Goal: Task Accomplishment & Management: Manage account settings

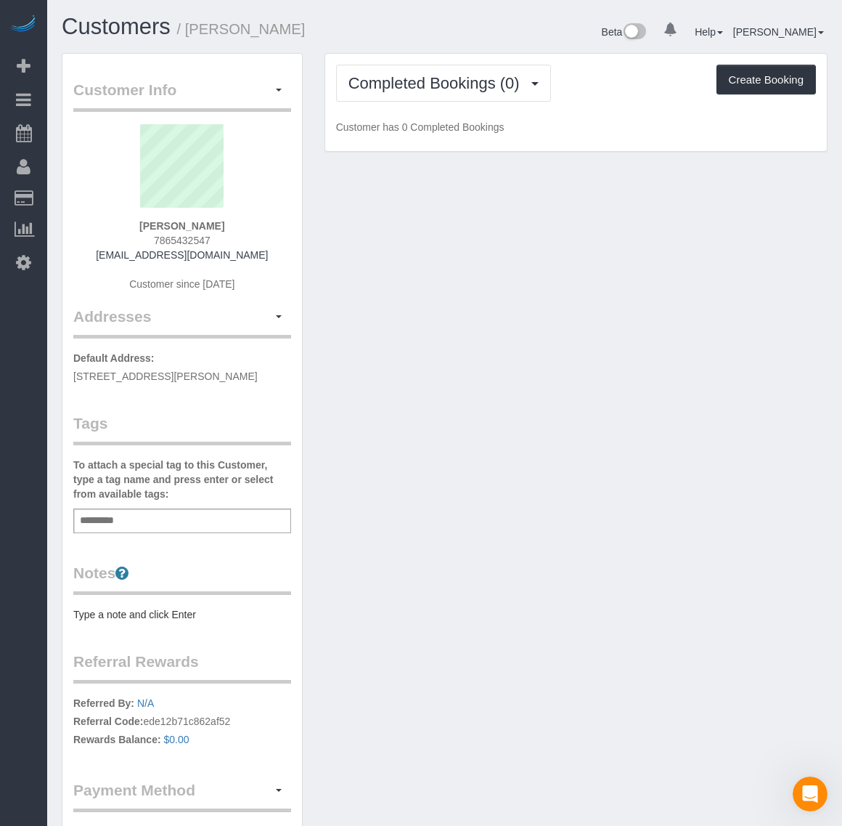
drag, startPoint x: 144, startPoint y: 234, endPoint x: 229, endPoint y: 242, distance: 86.1
click at [229, 242] on div "[PERSON_NAME] 7865432547 [EMAIL_ADDRESS][DOMAIN_NAME] Customer since [DATE]" at bounding box center [182, 215] width 218 height 182
copy span "7865432547"
click at [438, 93] on button "Completed Bookings (0)" at bounding box center [443, 83] width 215 height 37
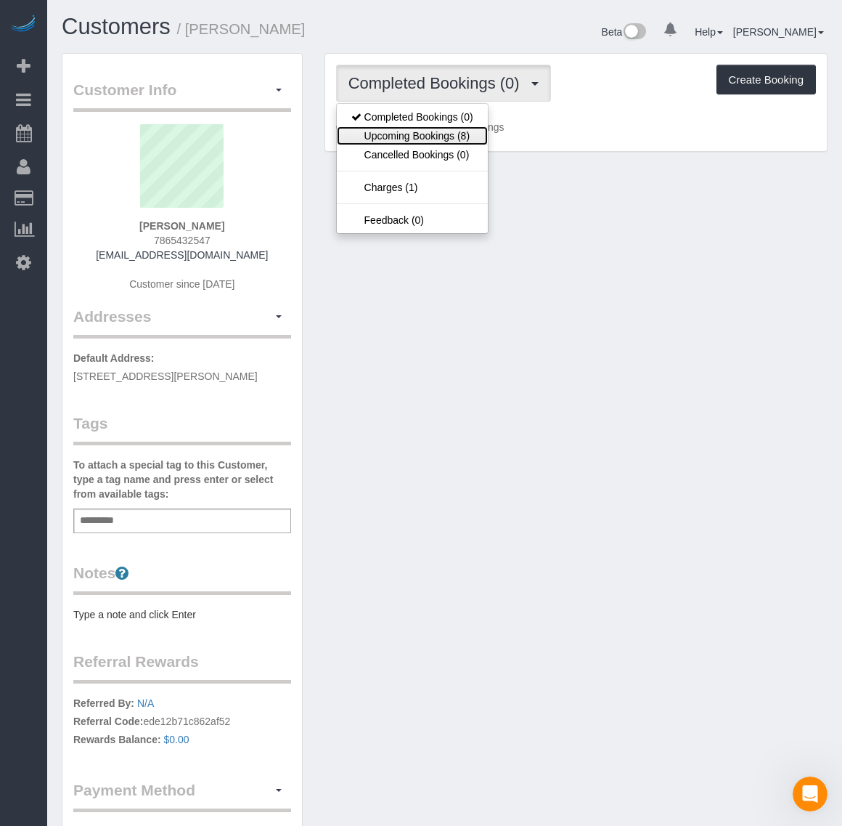
click at [473, 139] on link "Upcoming Bookings (8)" at bounding box center [412, 135] width 151 height 19
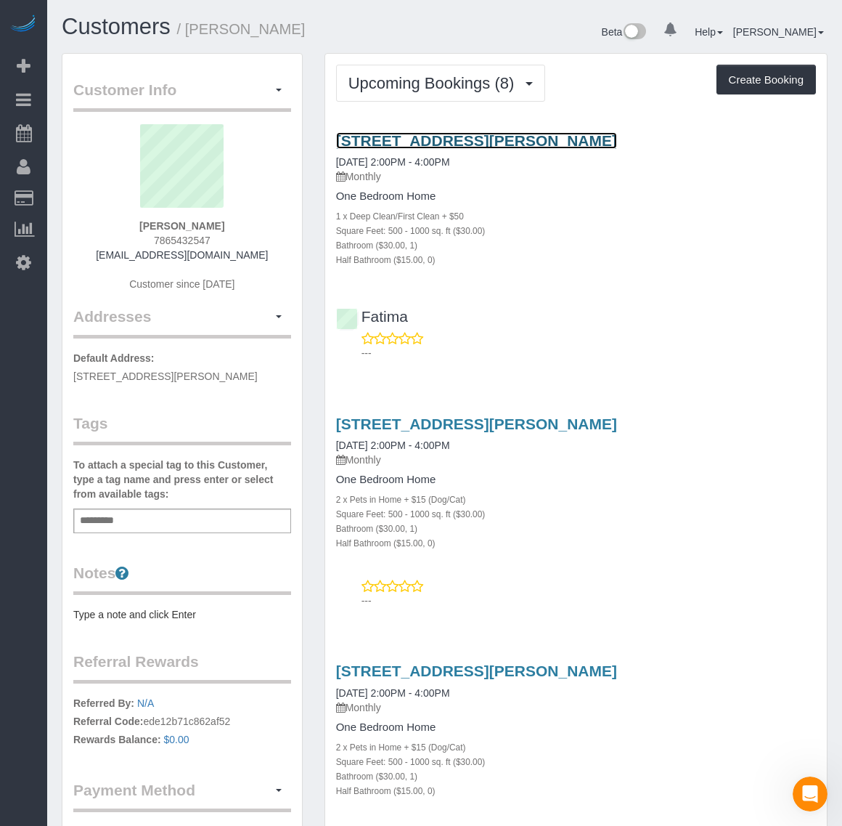
click at [426, 139] on link "1925 Roland Clarke Pl, 501, Reston, VA 20191" at bounding box center [476, 140] width 281 height 17
click at [415, 135] on link "1925 Roland Clarke Pl, 501, Reston, VA 20191" at bounding box center [476, 140] width 281 height 17
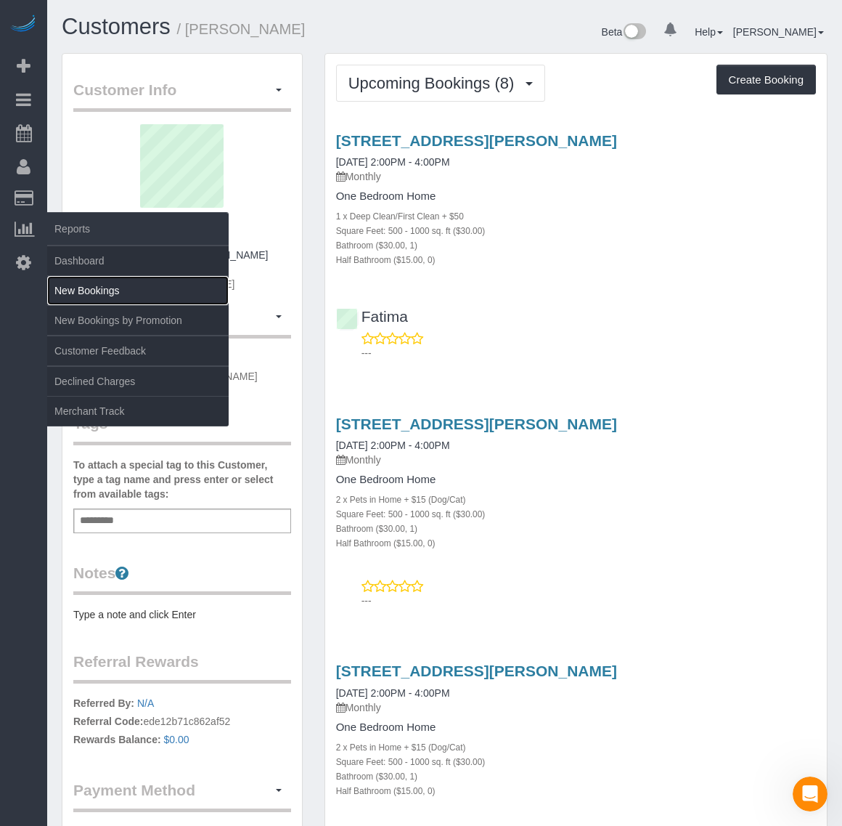
click at [97, 288] on link "New Bookings" at bounding box center [138, 290] width 182 height 29
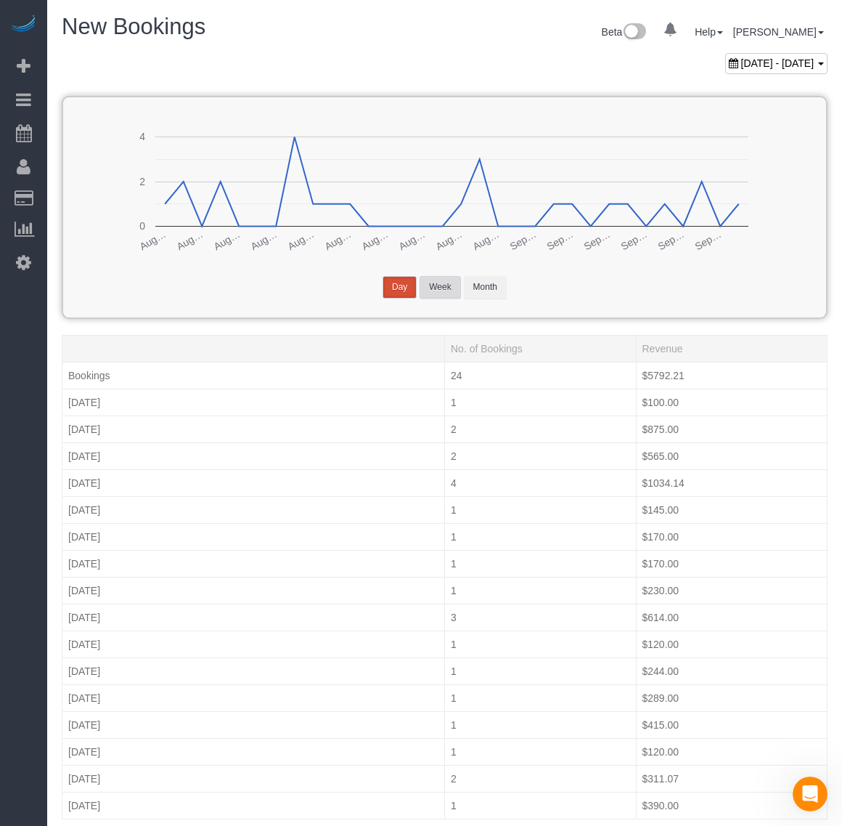
click at [455, 292] on button "Week" at bounding box center [440, 287] width 41 height 23
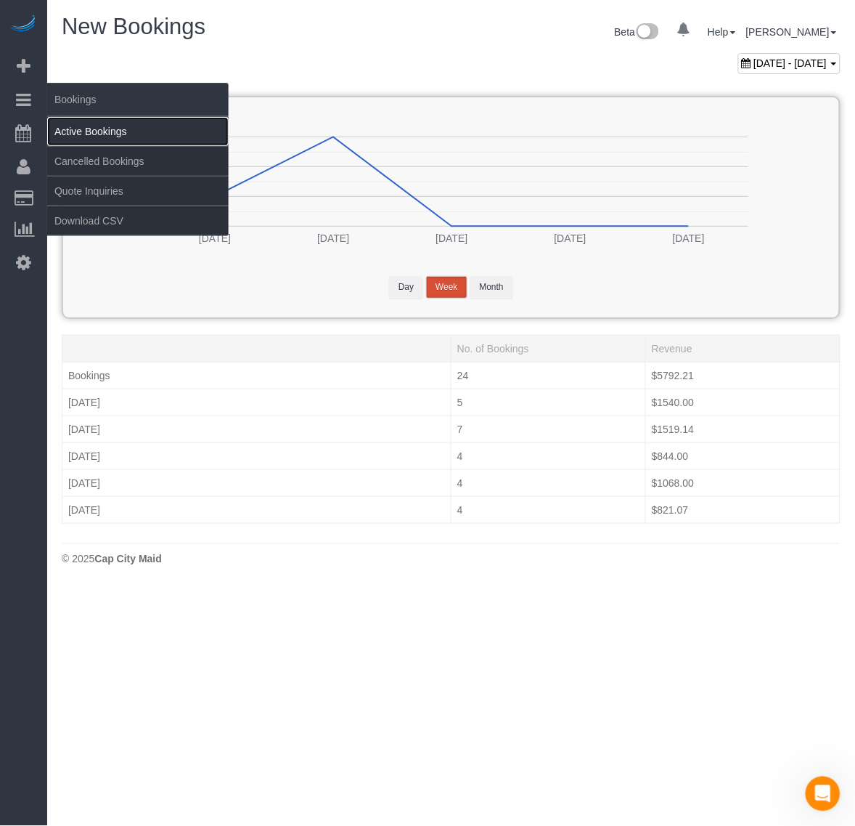
click at [59, 120] on link "Active Bookings" at bounding box center [138, 131] width 182 height 29
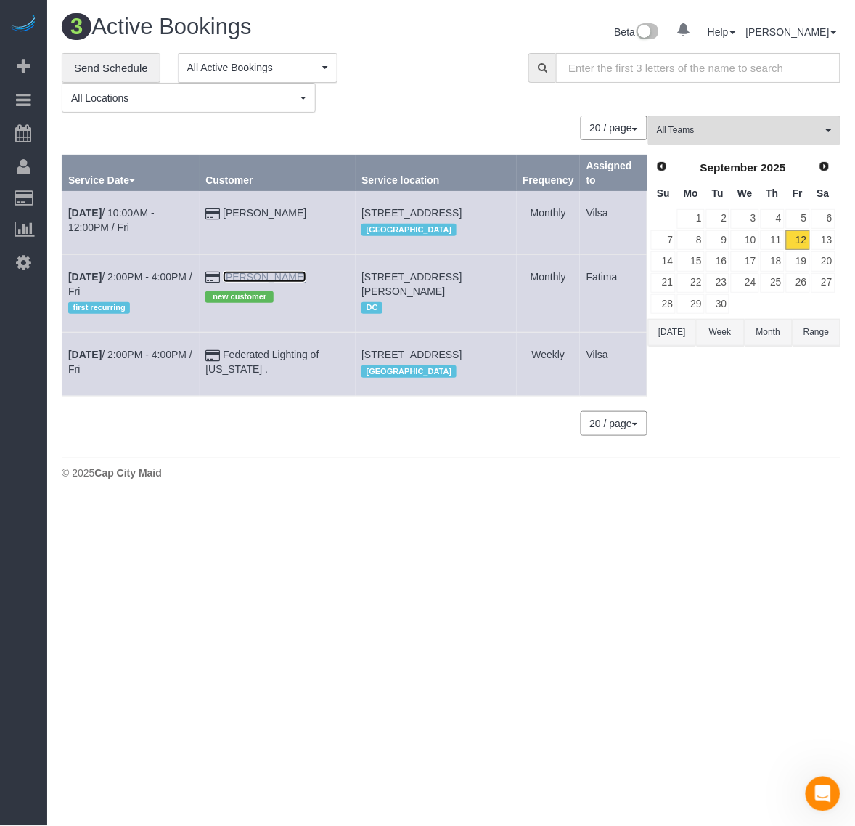
drag, startPoint x: 277, startPoint y: 291, endPoint x: 288, endPoint y: 291, distance: 11.6
click at [277, 282] on link "[PERSON_NAME]" at bounding box center [265, 277] width 84 height 12
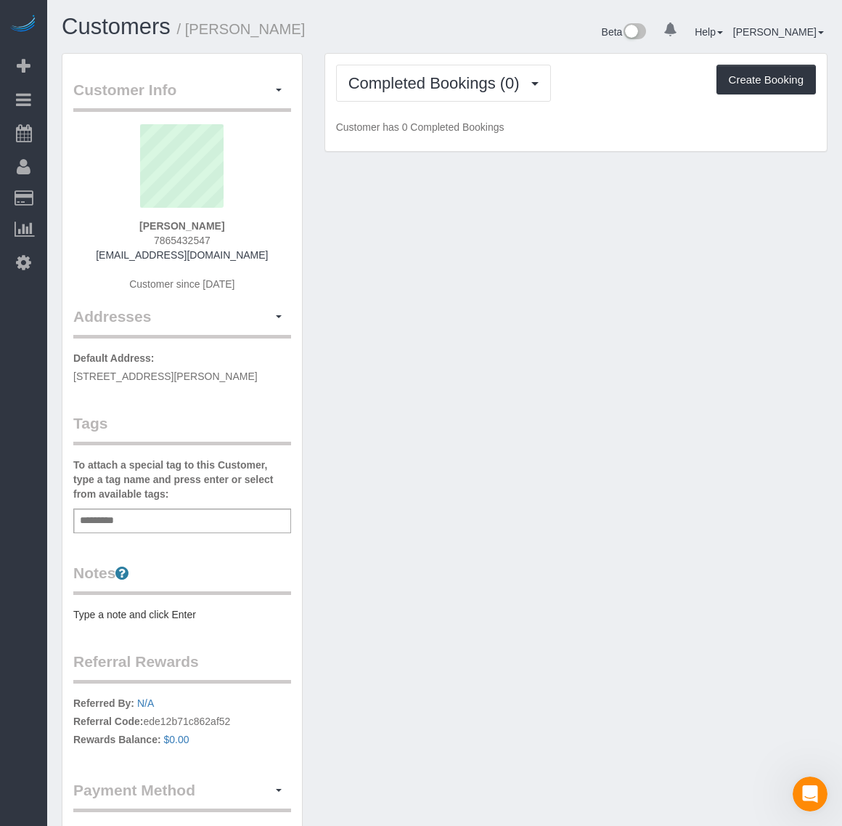
drag, startPoint x: 150, startPoint y: 241, endPoint x: 216, endPoint y: 241, distance: 65.4
click at [216, 241] on div "Catherine Houlihan 7865432547 cehouli@gmail.com Customer since 2025" at bounding box center [182, 215] width 218 height 182
click at [487, 89] on span "Completed Bookings (0)" at bounding box center [438, 83] width 179 height 18
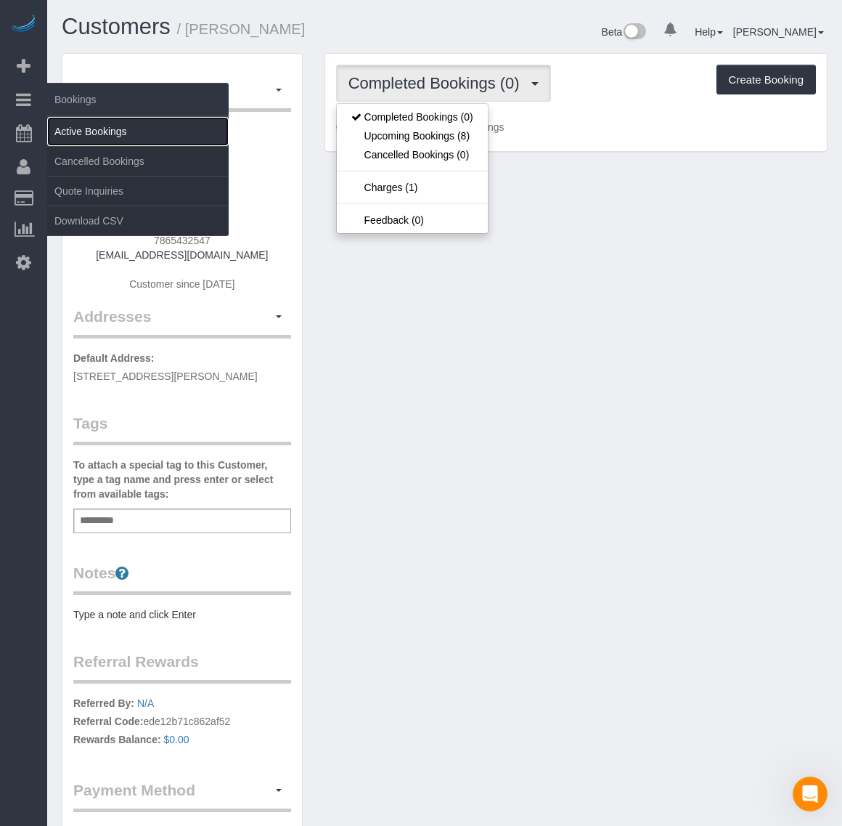
click at [88, 133] on link "Active Bookings" at bounding box center [138, 131] width 182 height 29
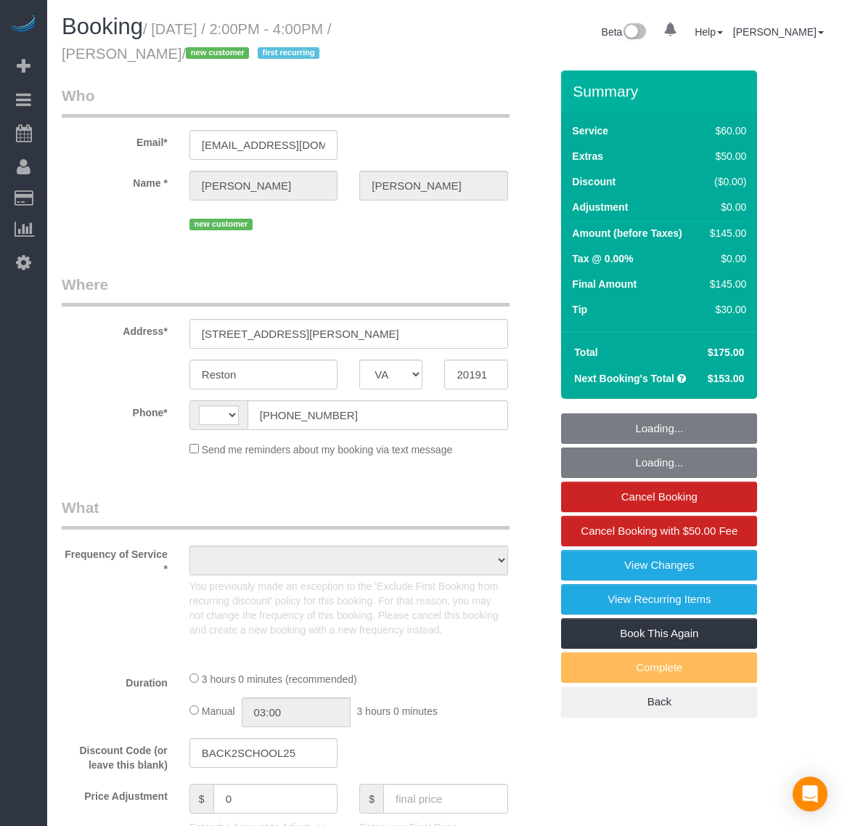
select select "VA"
select select "number:1"
select select "number:26"
select select "number:35"
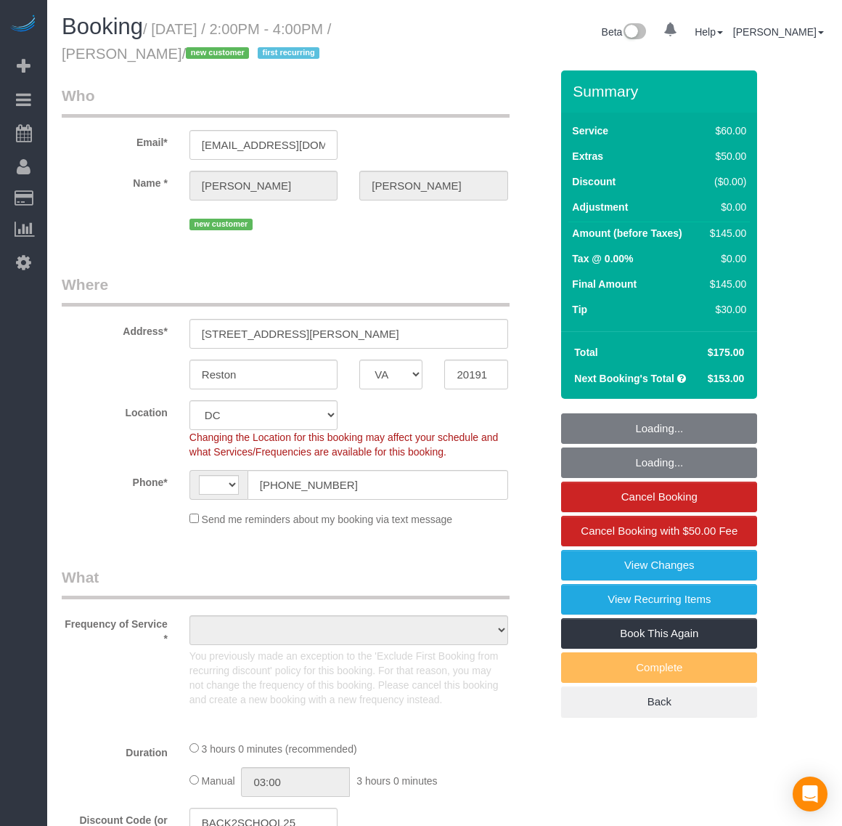
select select "string:US"
select select "object:803"
select select "string:fspay-25ce36c4-6527-4e61-9833-f67d63e3a11c"
select select "spot1"
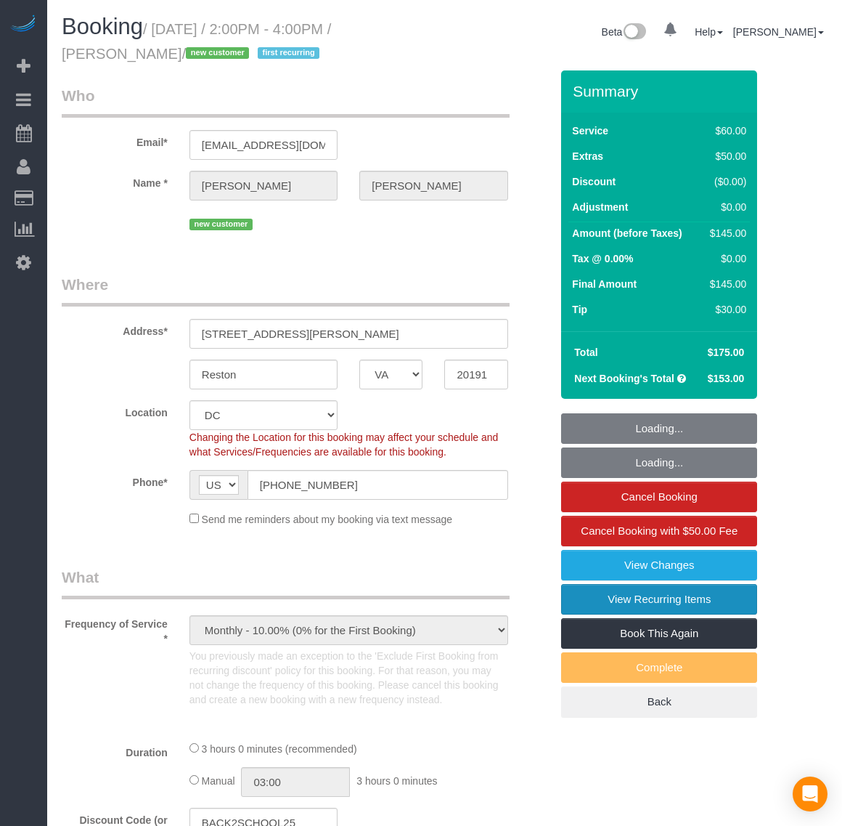
select select "1"
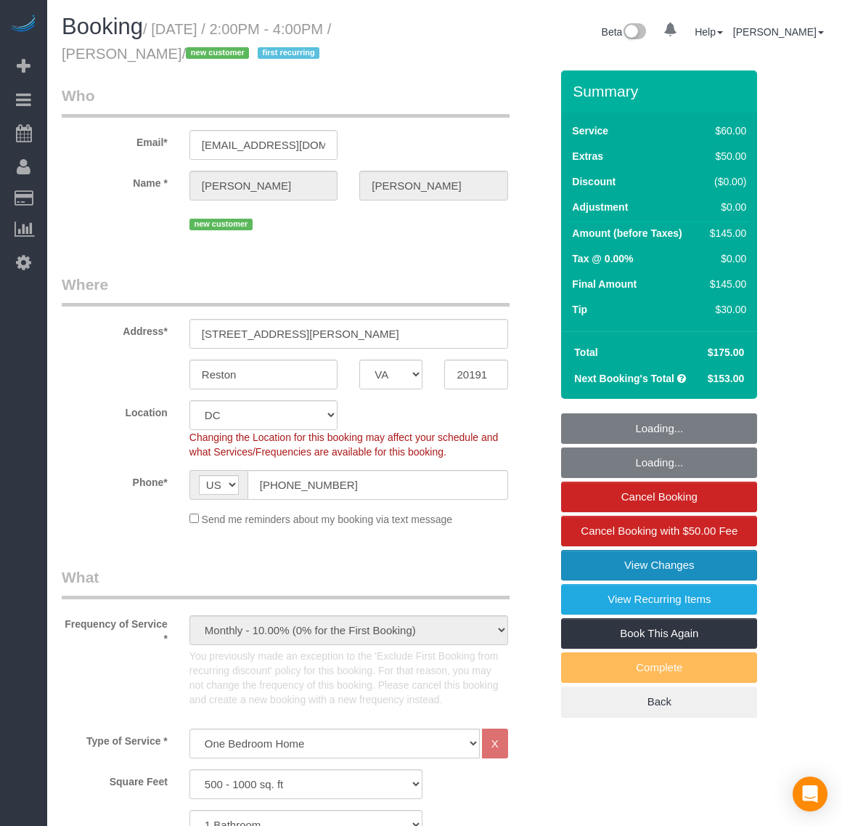
select select "object:1012"
click at [645, 565] on link "View Changes" at bounding box center [659, 565] width 196 height 30
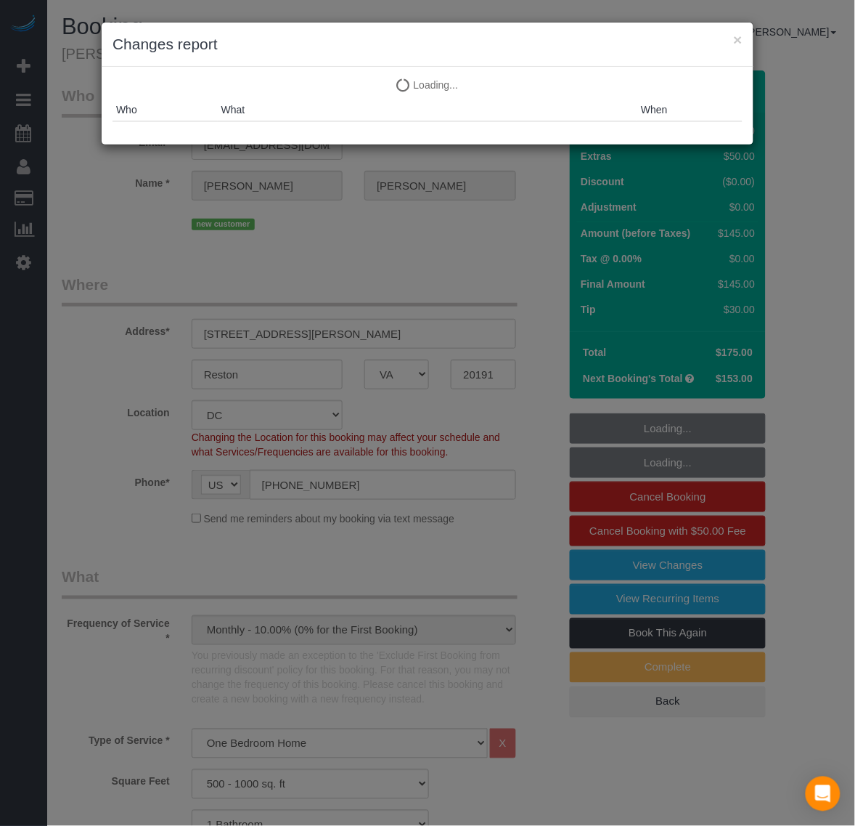
select select "1"
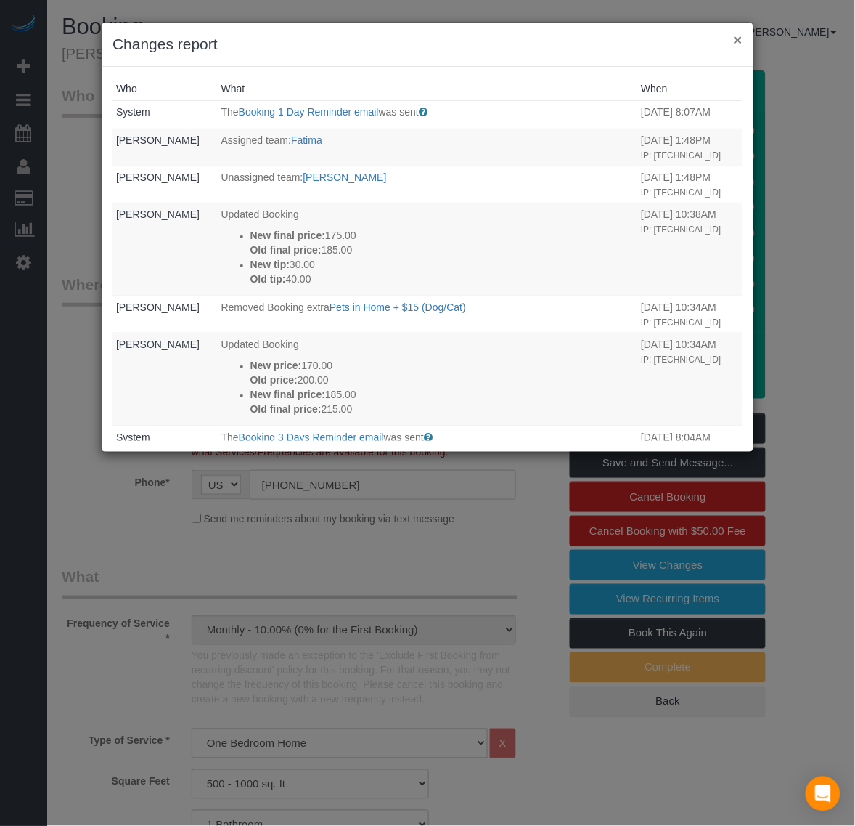
click at [741, 37] on button "×" at bounding box center [738, 39] width 9 height 15
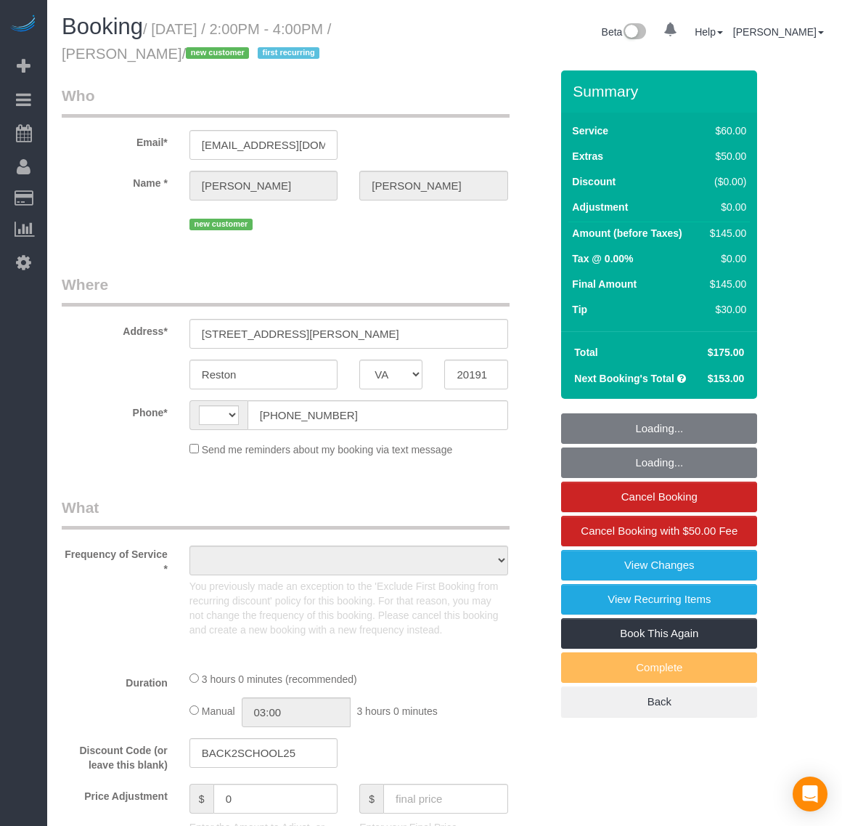
select select "VA"
select select "string:[GEOGRAPHIC_DATA]"
select select "string:fspay-25ce36c4-6527-4e61-9833-f67d63e3a11c"
select select "spot1"
select select "number:1"
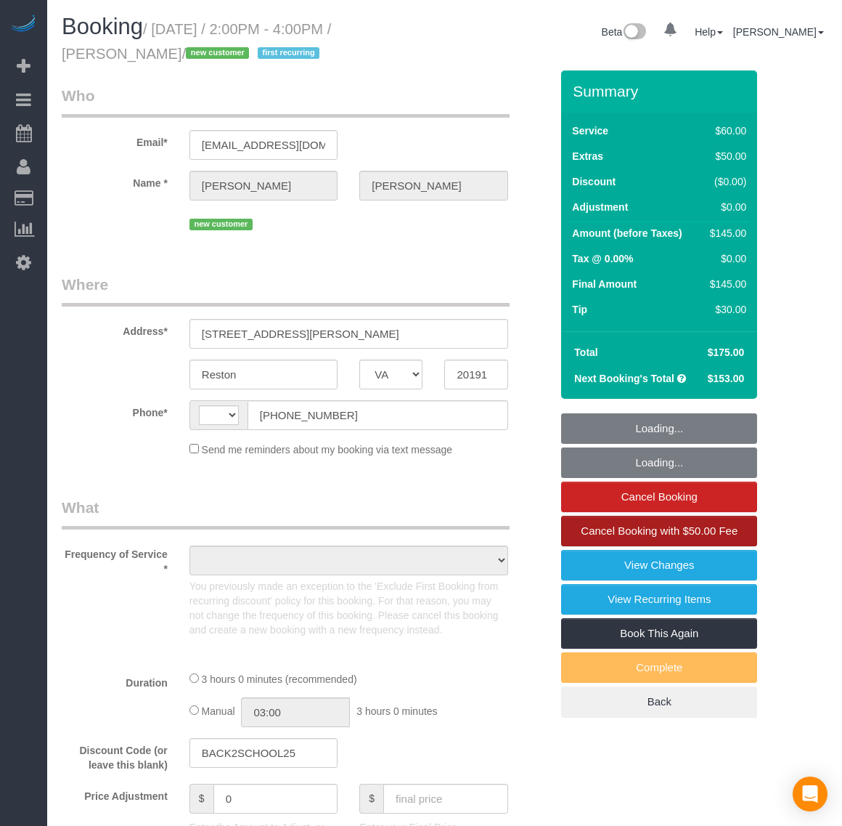
select select "number:26"
select select "number:35"
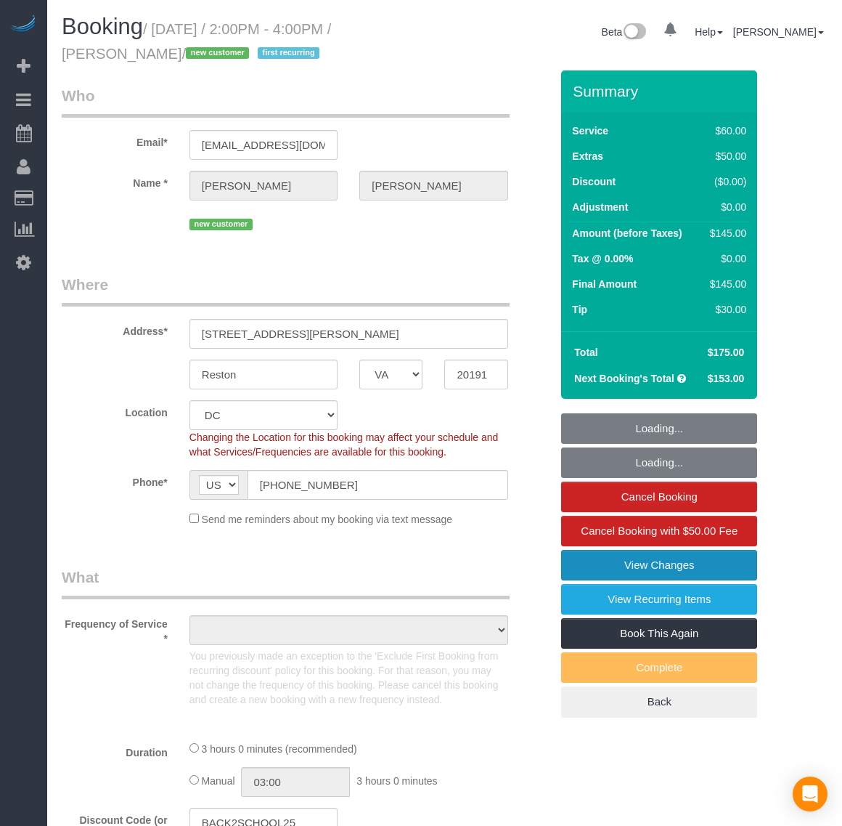
select select "spot12"
select select "object:853"
select select "1"
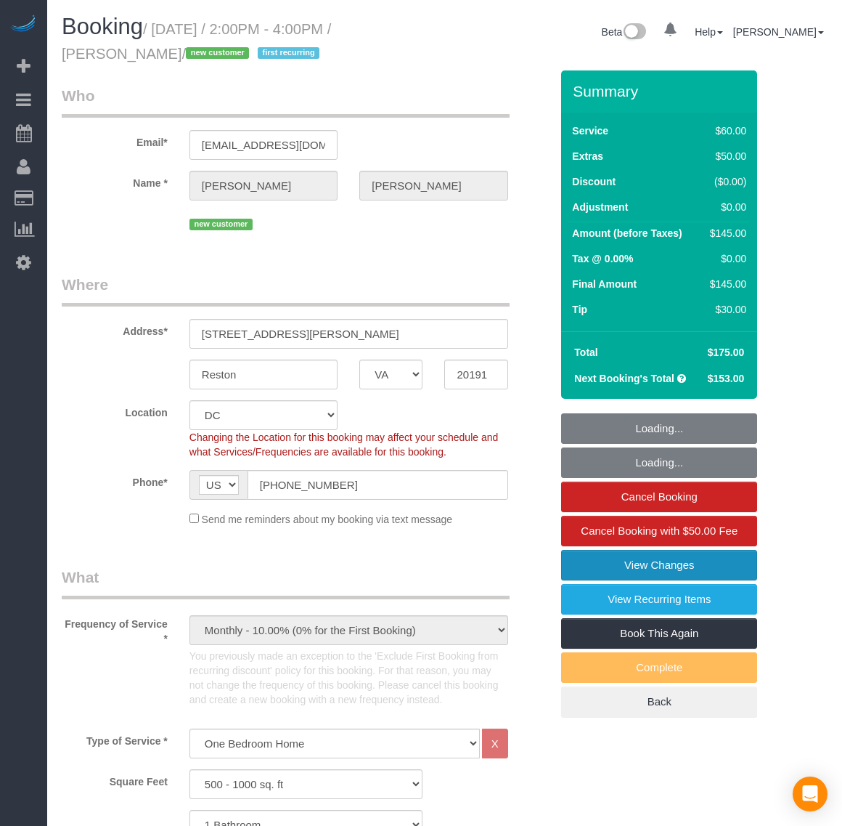
click at [652, 565] on link "View Changes" at bounding box center [659, 565] width 196 height 30
click at [652, 565] on body "0 Beta Your Notifications You have 0 alerts Add Booking Bookings Active Booking…" at bounding box center [421, 413] width 842 height 826
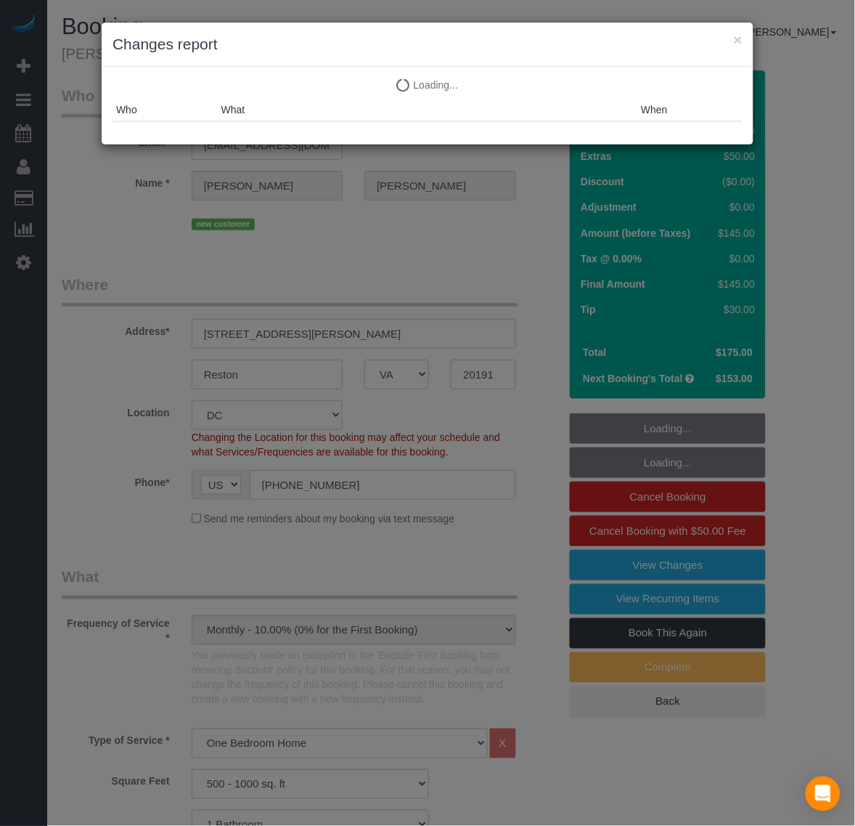
select select "1"
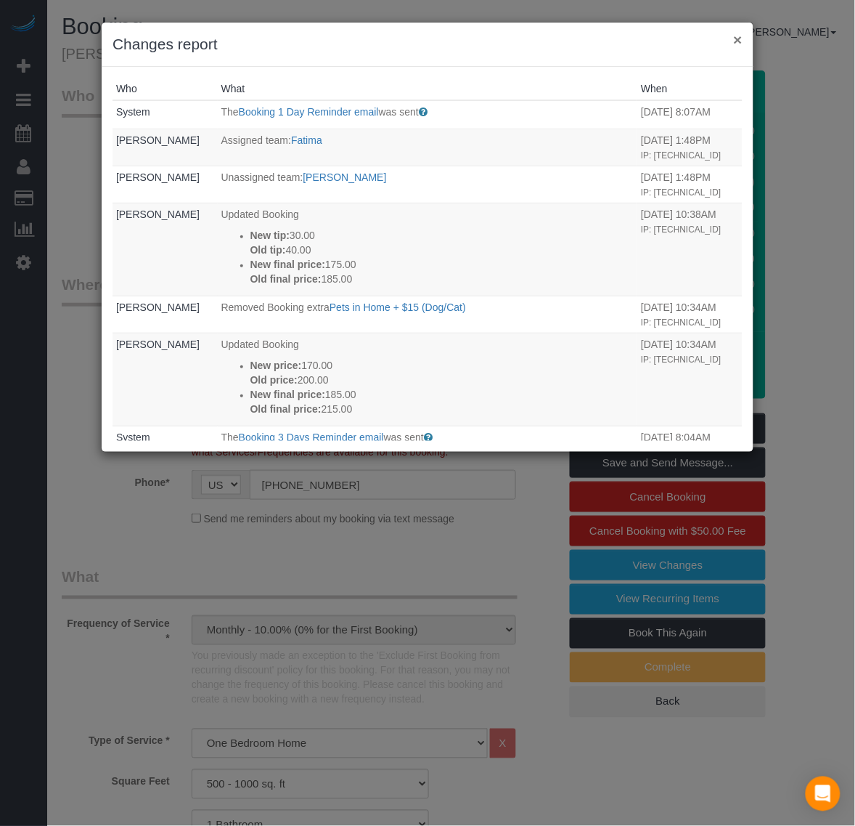
click at [739, 36] on button "×" at bounding box center [738, 39] width 9 height 15
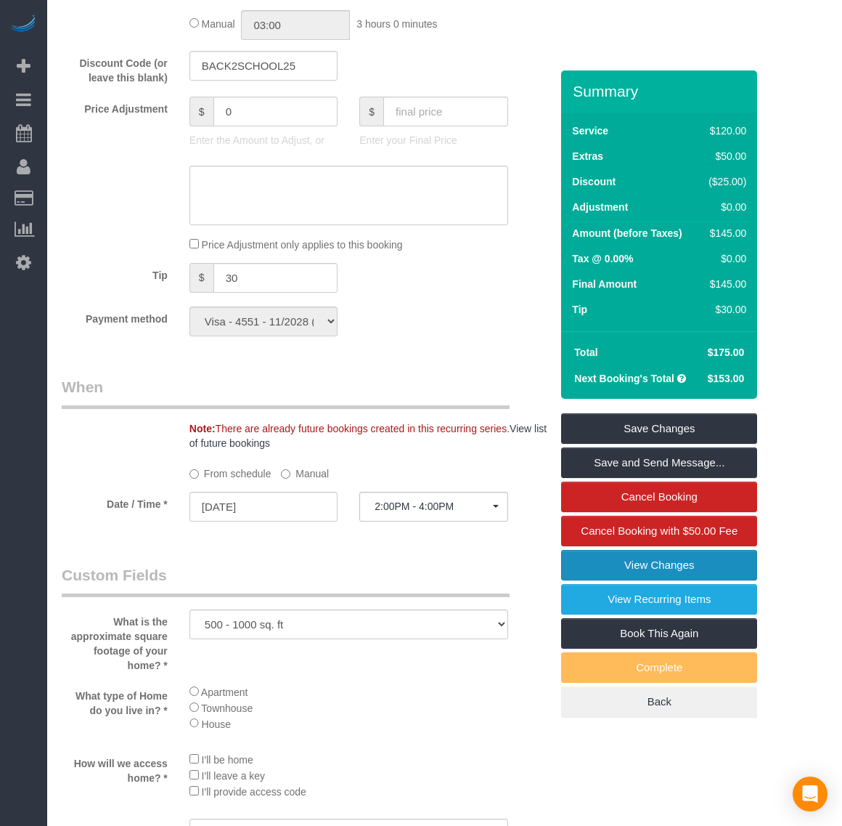
scroll to position [1452, 0]
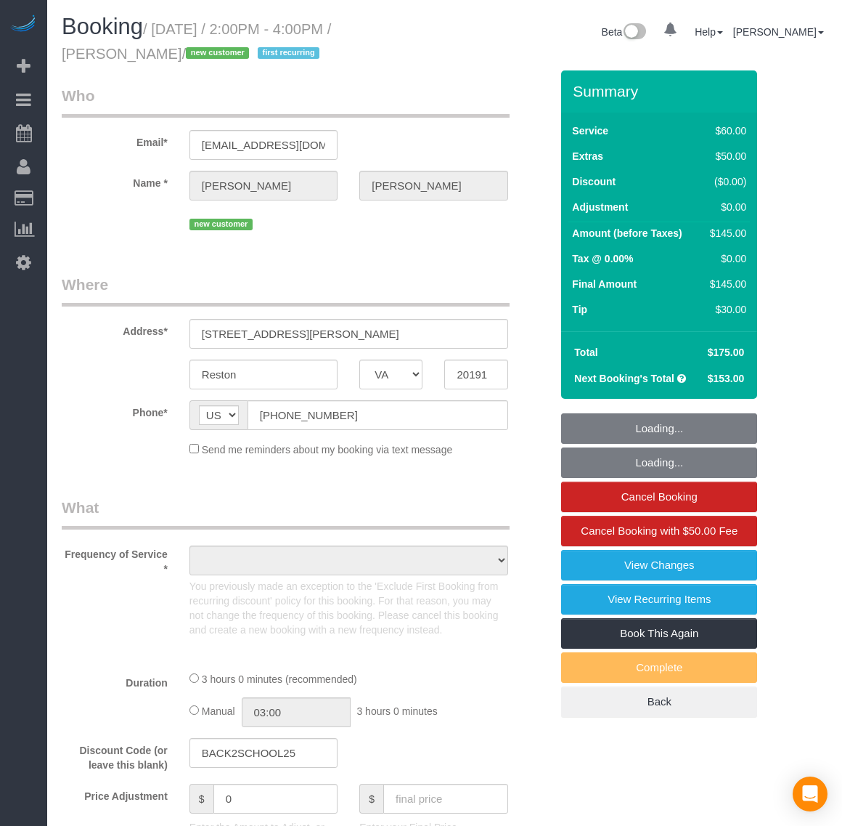
select select "VA"
select select "object:1012"
select select "string:fspay-25ce36c4-6527-4e61-9833-f67d63e3a11c"
select select "number:1"
select select "number:26"
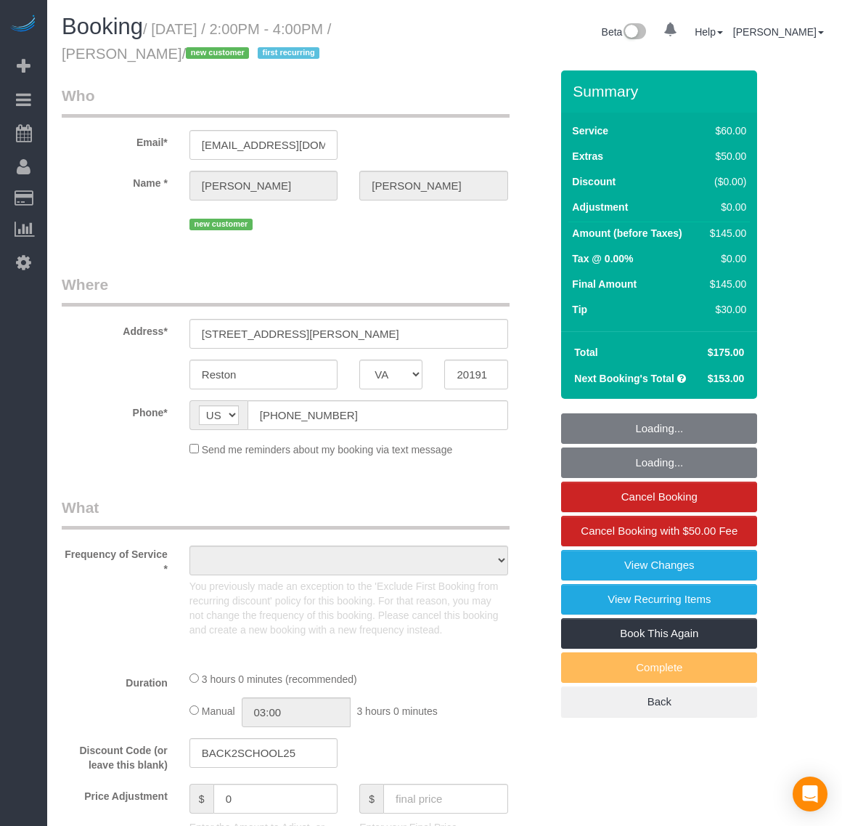
select select "number:35"
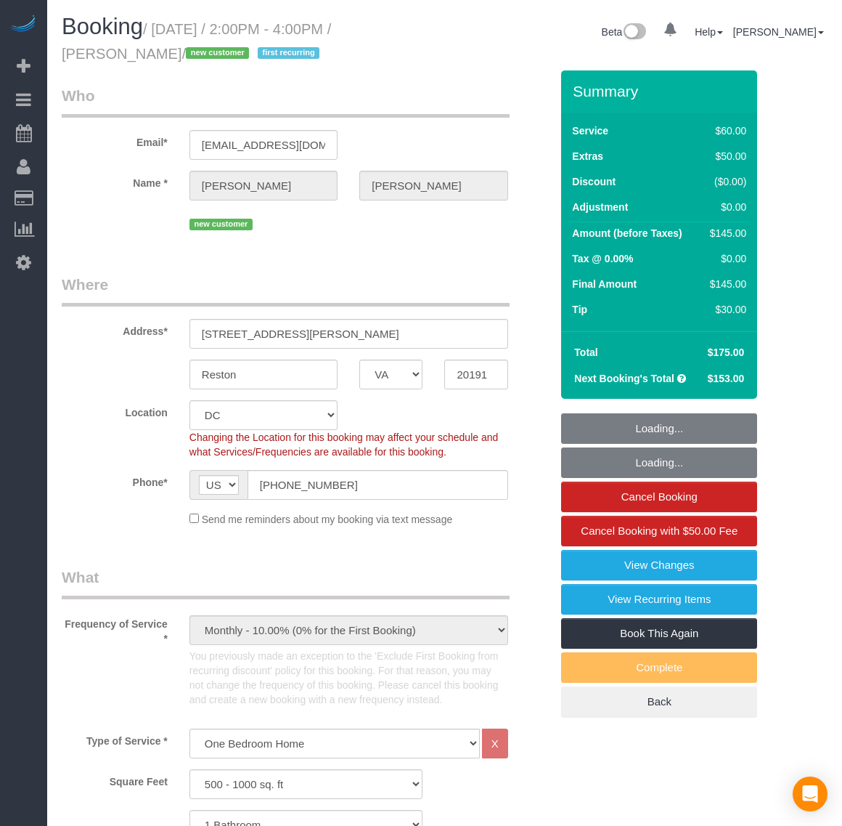
select select "spot1"
select select "1"
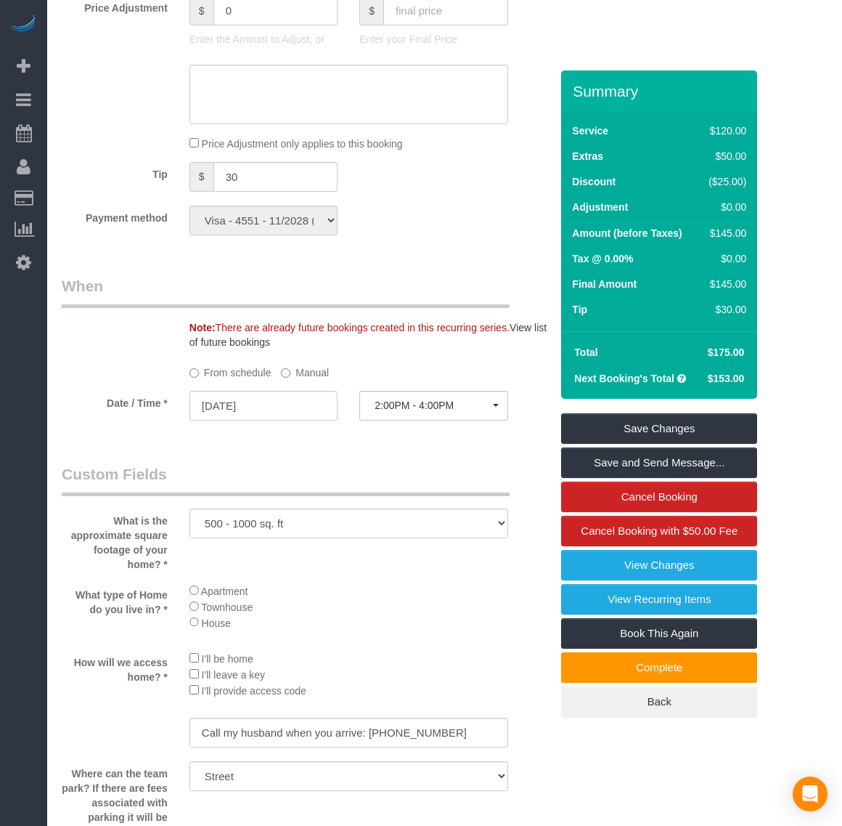
scroll to position [1815, 0]
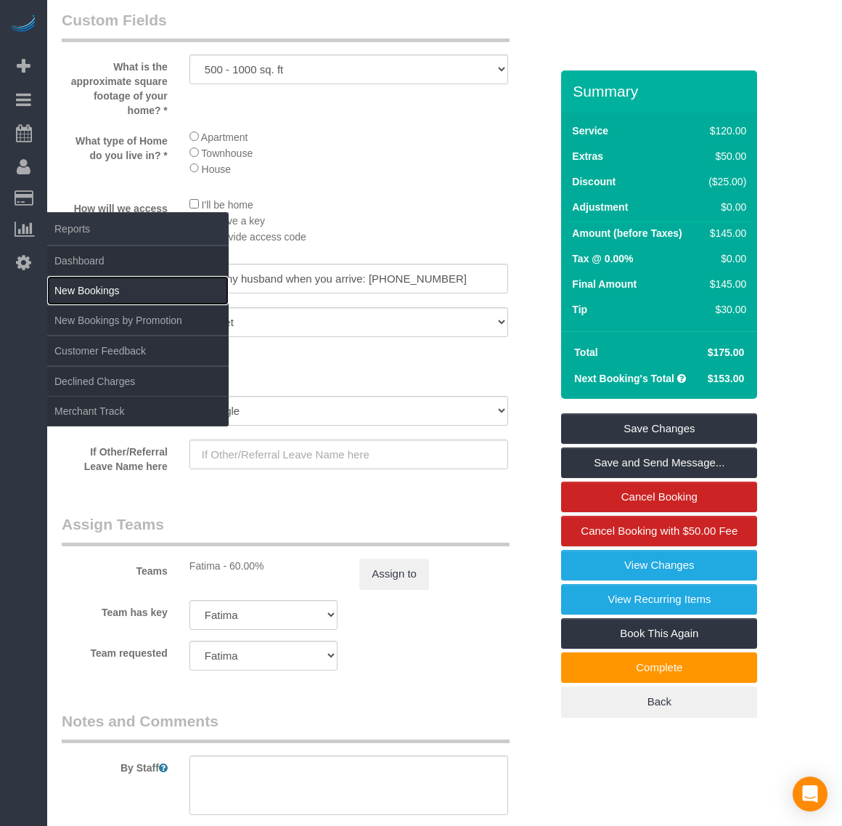
click at [142, 292] on link "New Bookings" at bounding box center [138, 290] width 182 height 29
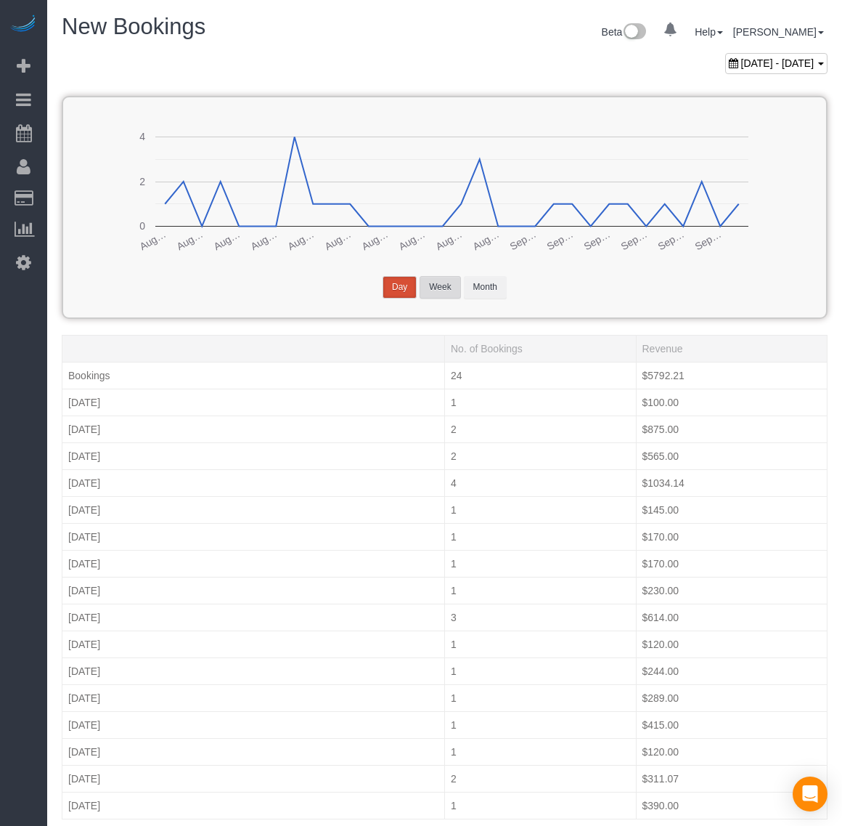
click at [447, 276] on button "Week" at bounding box center [440, 287] width 41 height 23
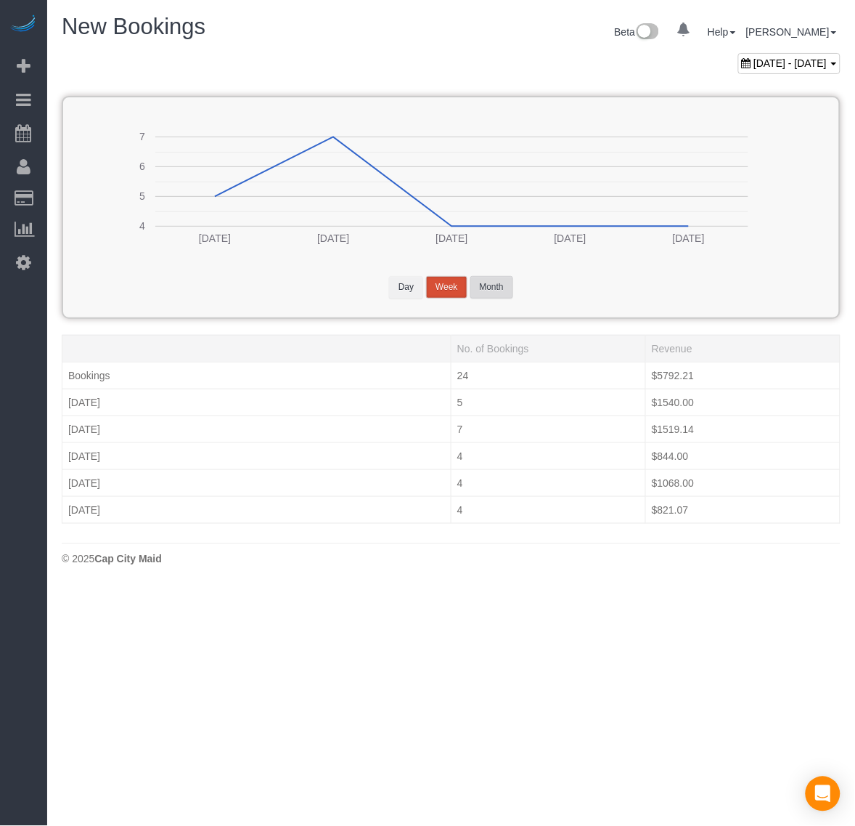
click at [510, 292] on button "Month" at bounding box center [492, 287] width 43 height 23
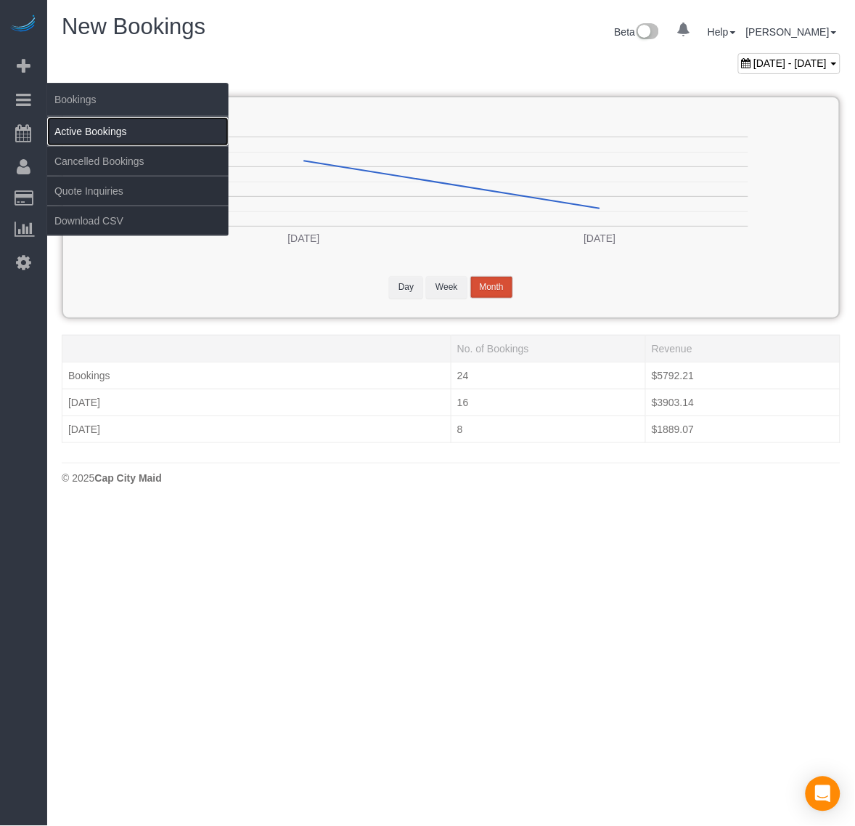
drag, startPoint x: 88, startPoint y: 128, endPoint x: 92, endPoint y: 140, distance: 13.1
click at [88, 128] on link "Active Bookings" at bounding box center [138, 131] width 182 height 29
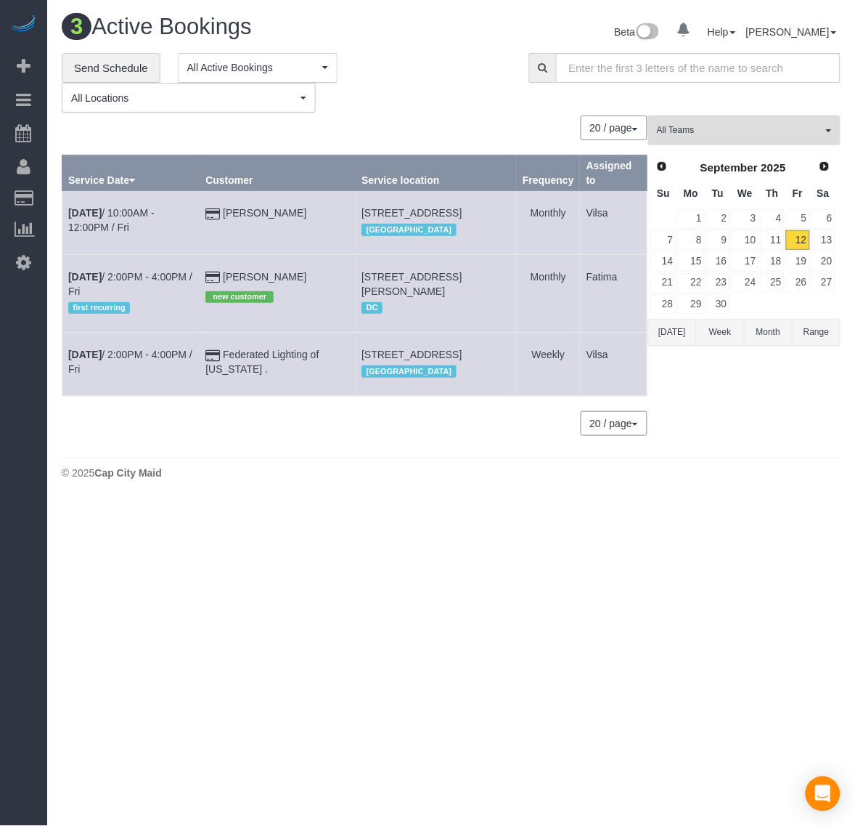
drag, startPoint x: 367, startPoint y: 283, endPoint x: 494, endPoint y: 310, distance: 129.9
click at [494, 310] on td "1925 Roland Clarke Pl, 501, Reston, VA 20191 DC" at bounding box center [436, 293] width 161 height 78
copy span "1925 Roland Clarke Pl, 501, Reston, VA 20191"
